Goal: Find specific page/section: Find specific page/section

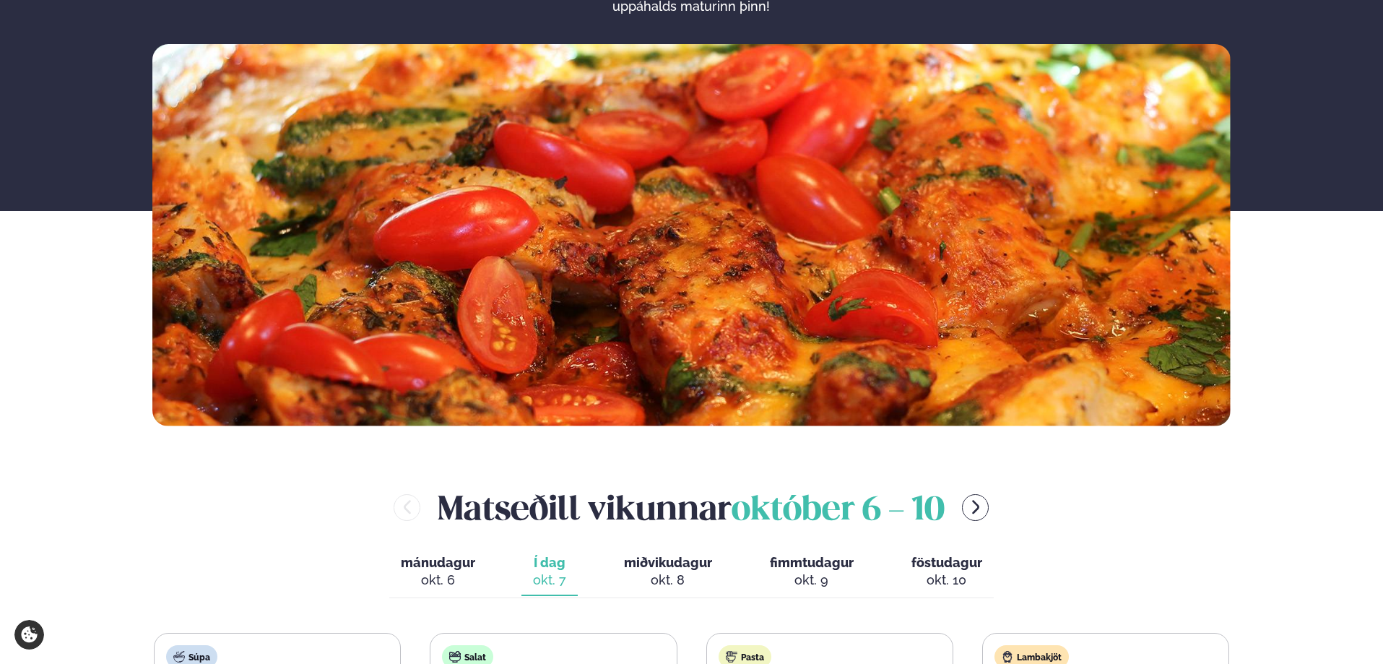
scroll to position [361, 0]
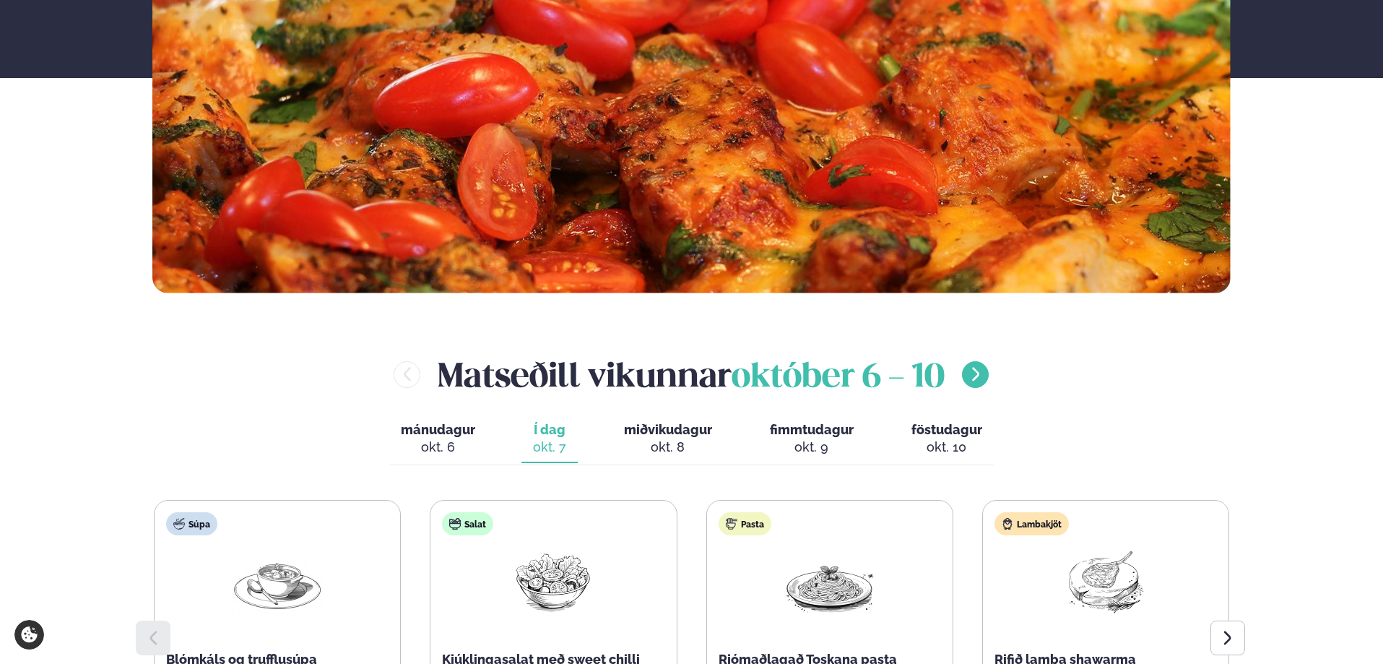
click at [976, 376] on icon "menu-btn-right" at bounding box center [975, 374] width 17 height 17
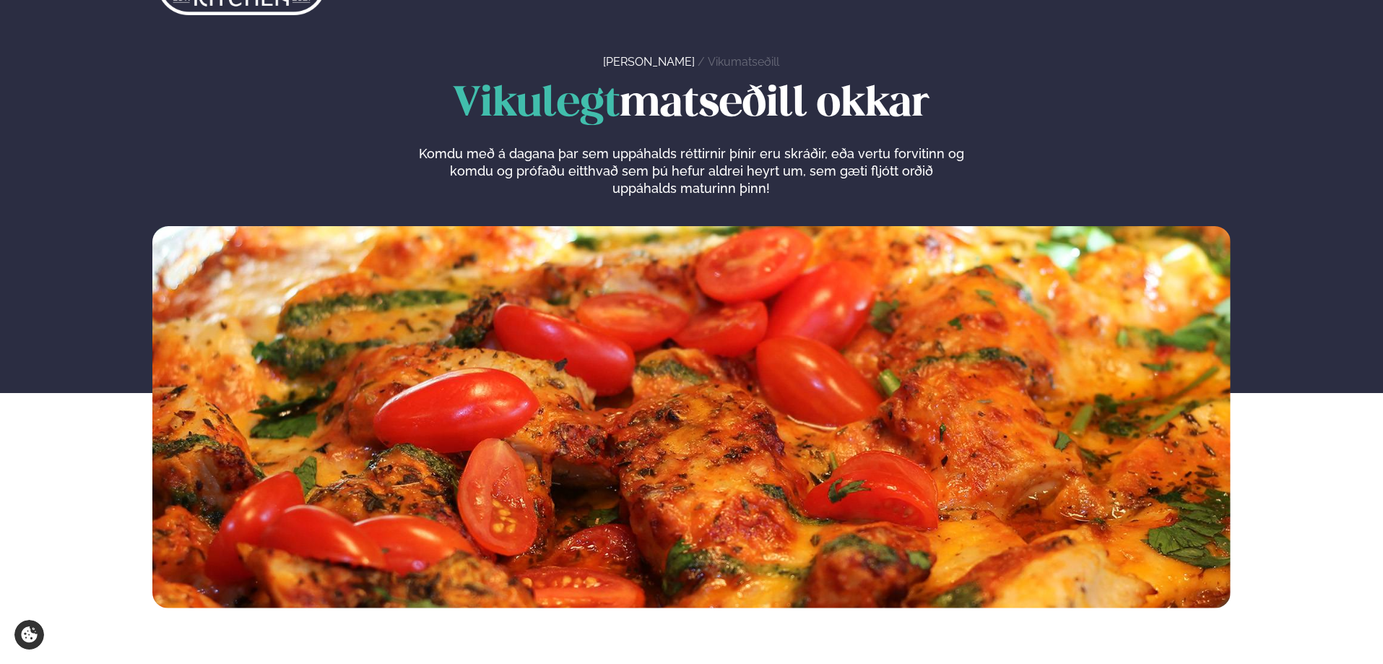
scroll to position [0, 0]
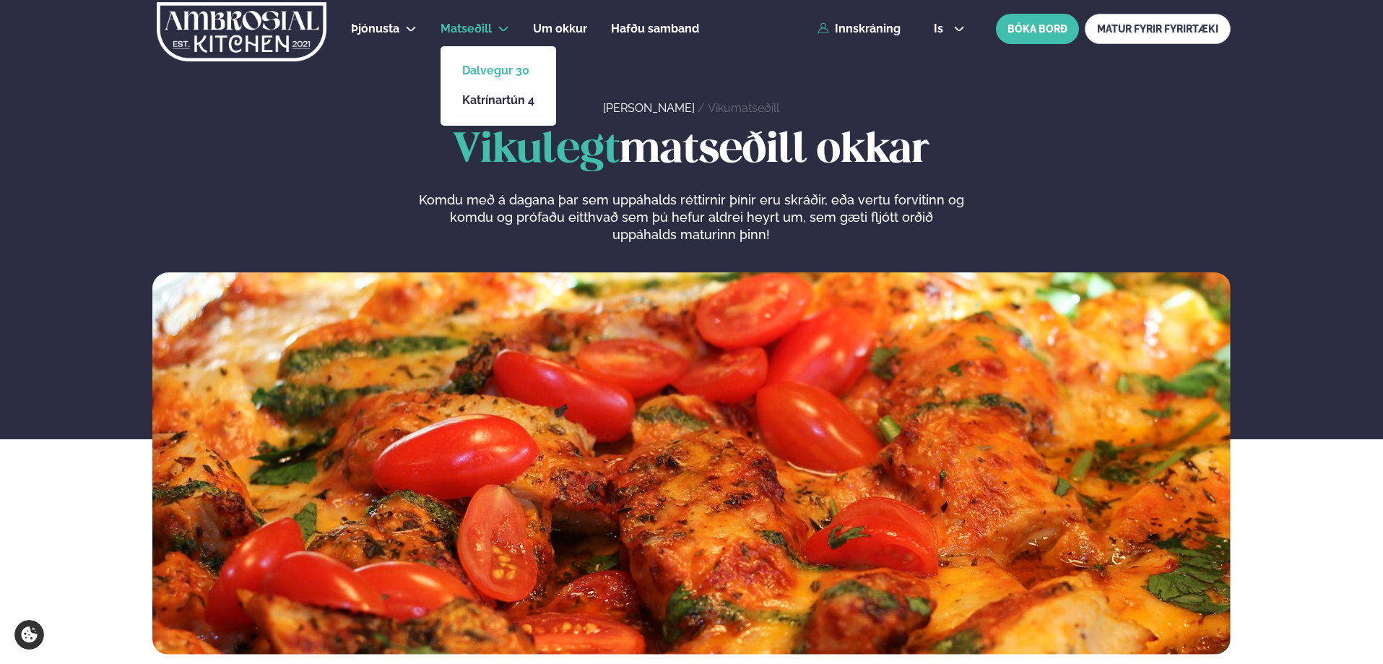
click at [488, 71] on link "Dalvegur 30" at bounding box center [498, 71] width 72 height 12
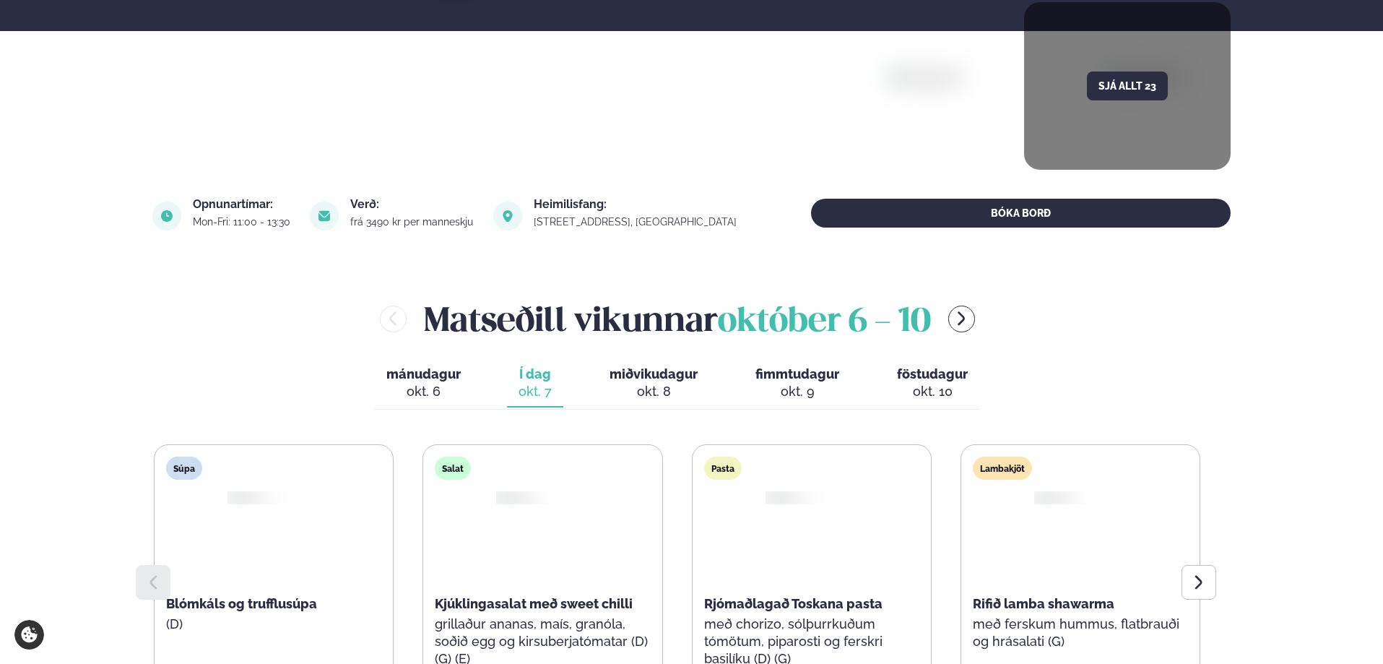
scroll to position [433, 0]
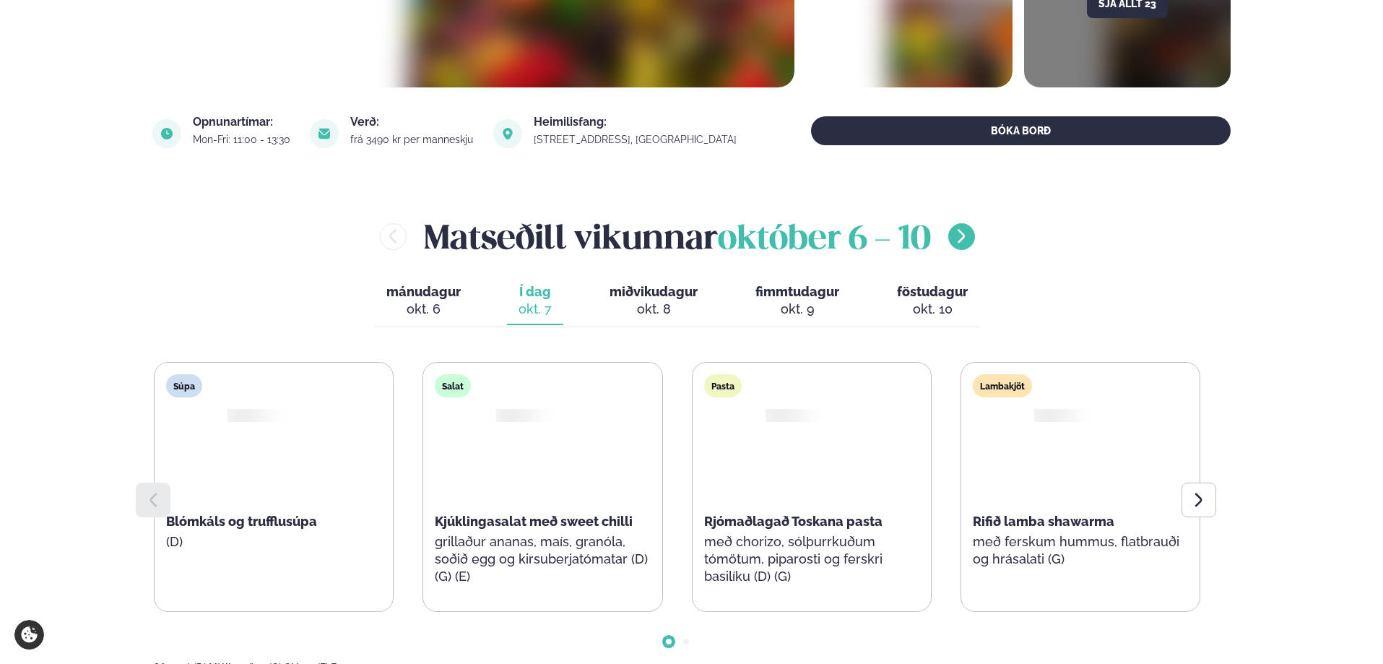
click at [965, 243] on icon "menu-btn-right" at bounding box center [961, 236] width 17 height 17
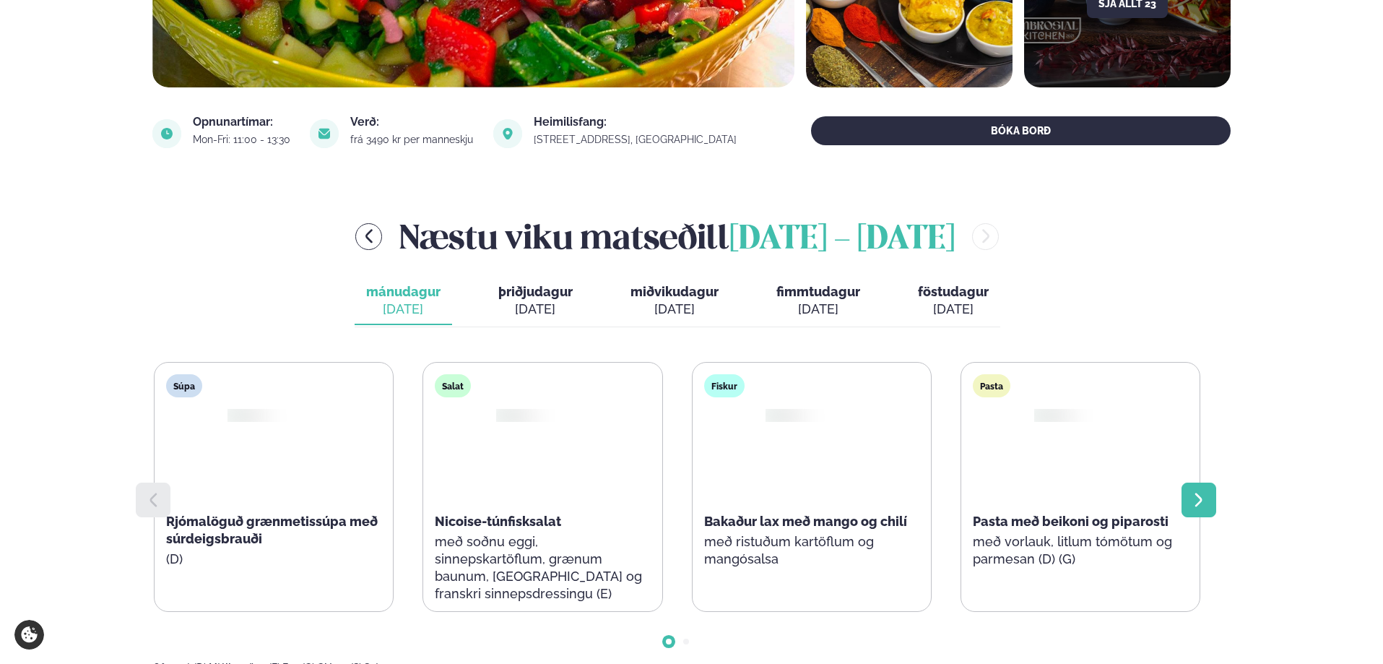
click at [1205, 496] on icon at bounding box center [1199, 499] width 17 height 17
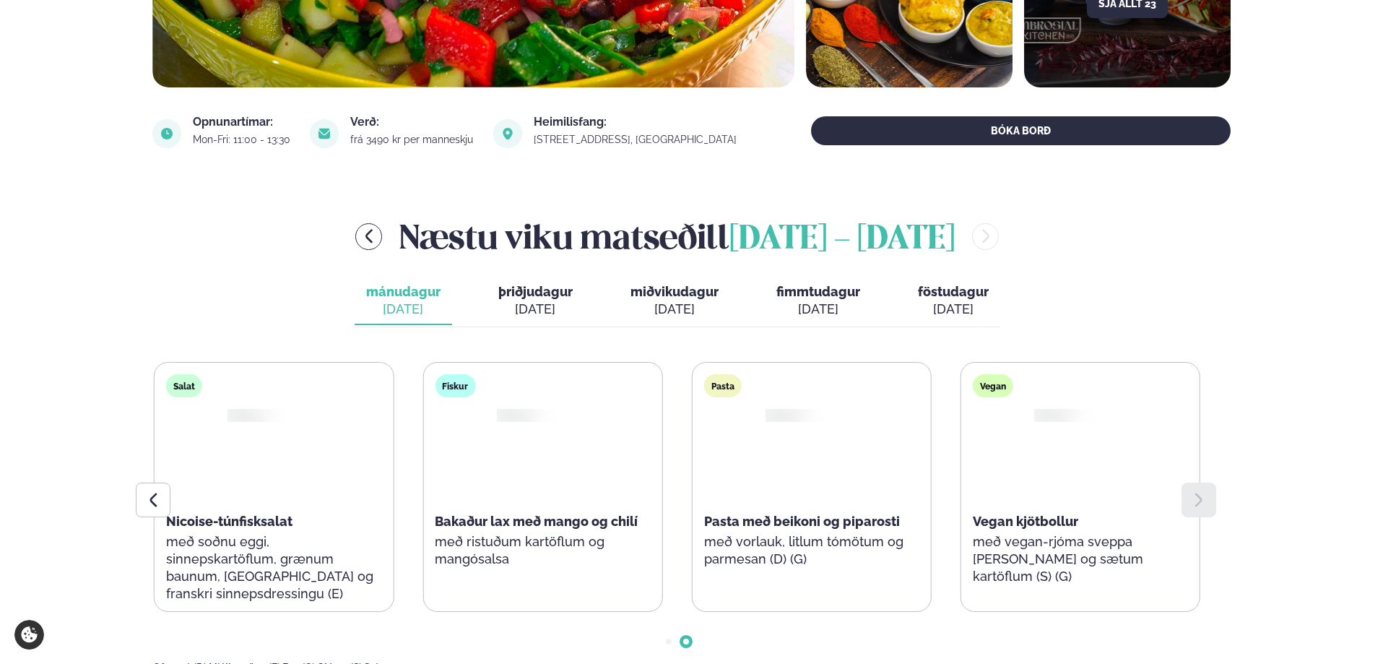
click at [508, 295] on span "þriðjudagur" at bounding box center [535, 291] width 74 height 15
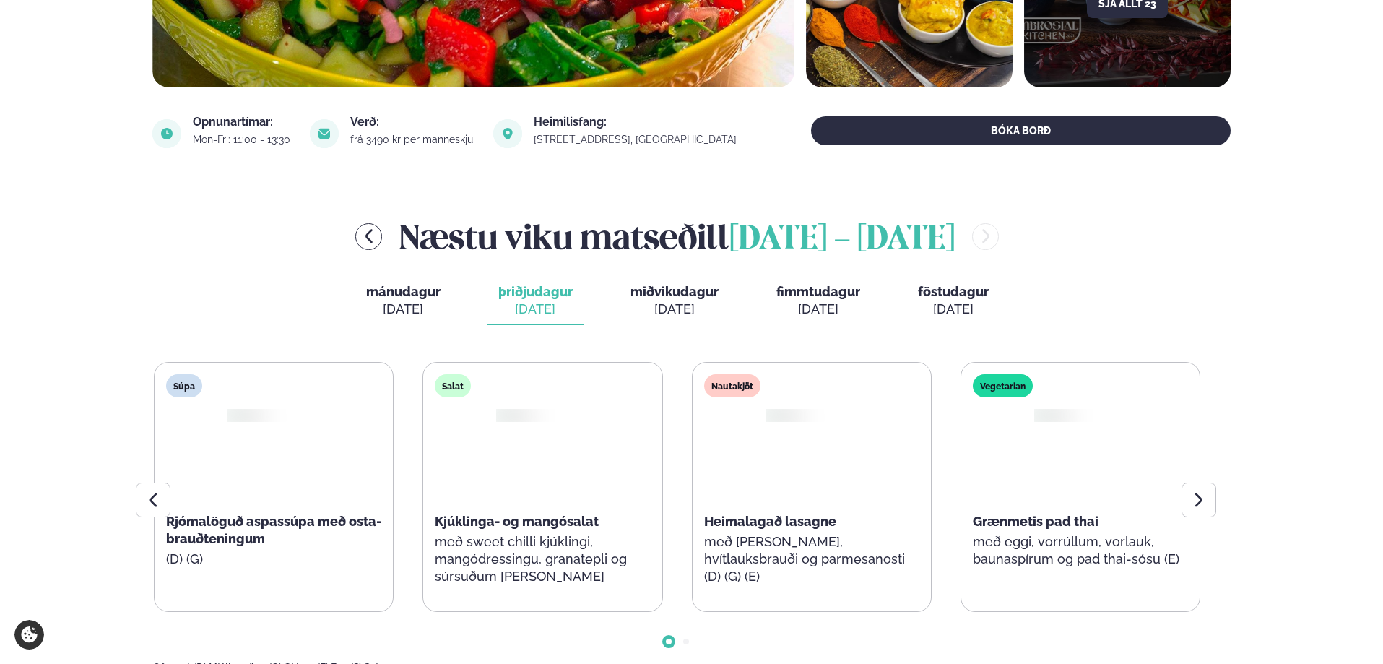
click at [662, 298] on span "miðvikudagur" at bounding box center [675, 291] width 88 height 15
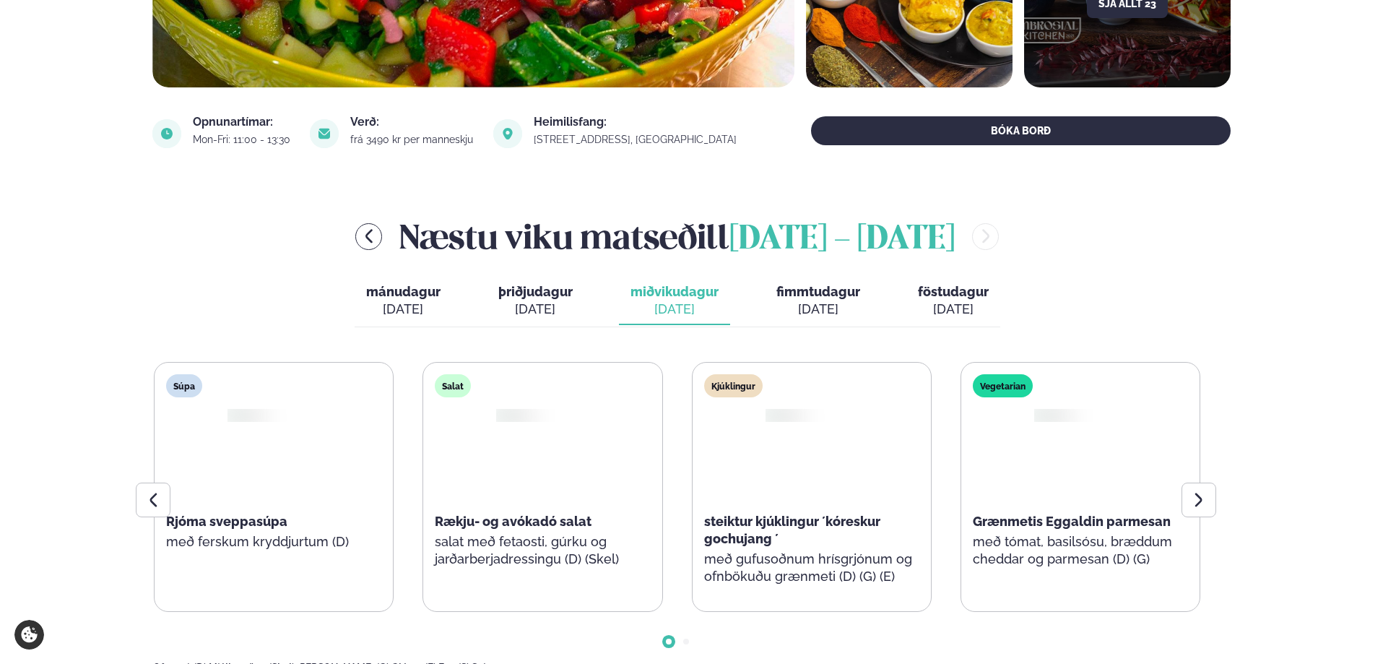
click at [816, 294] on span "fimmtudagur" at bounding box center [819, 291] width 84 height 15
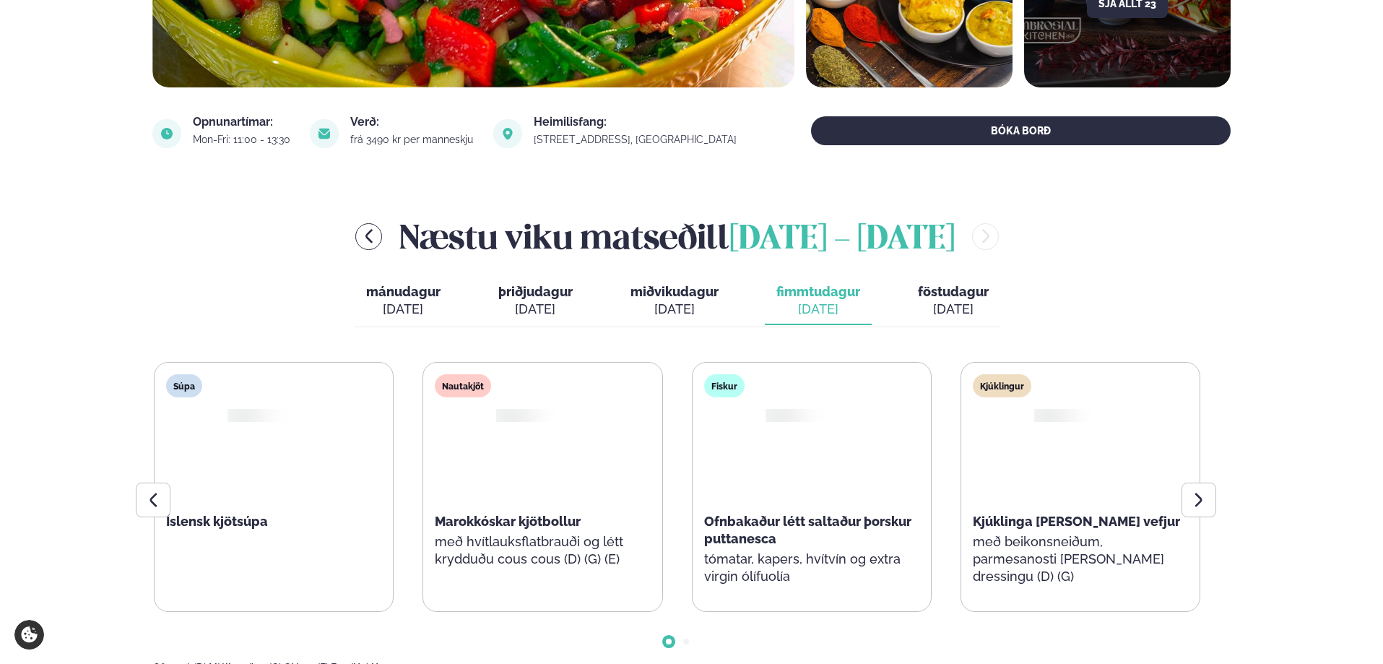
click at [975, 297] on span "föstudagur" at bounding box center [953, 291] width 71 height 15
